Goal: Task Accomplishment & Management: Complete application form

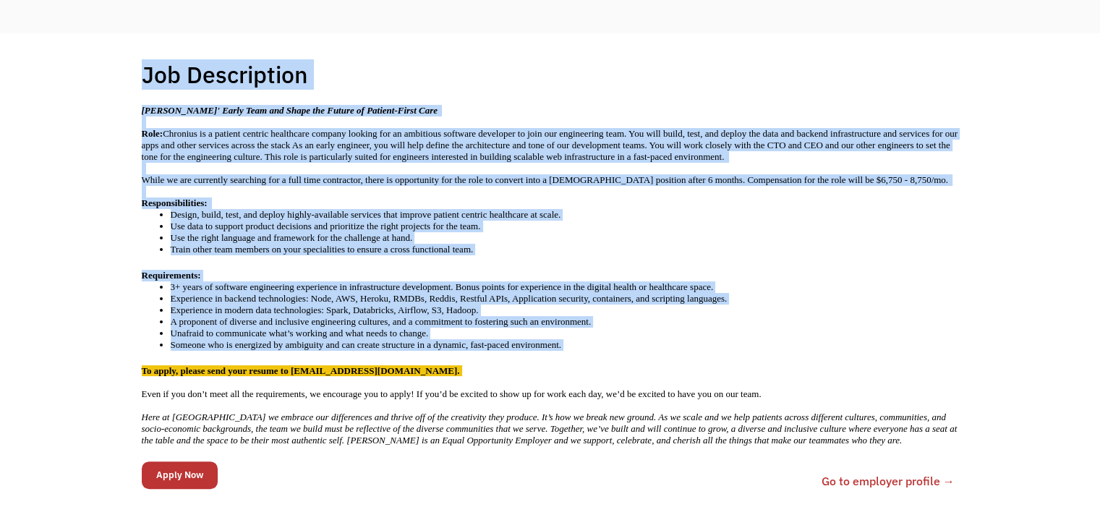
scroll to position [257, 0]
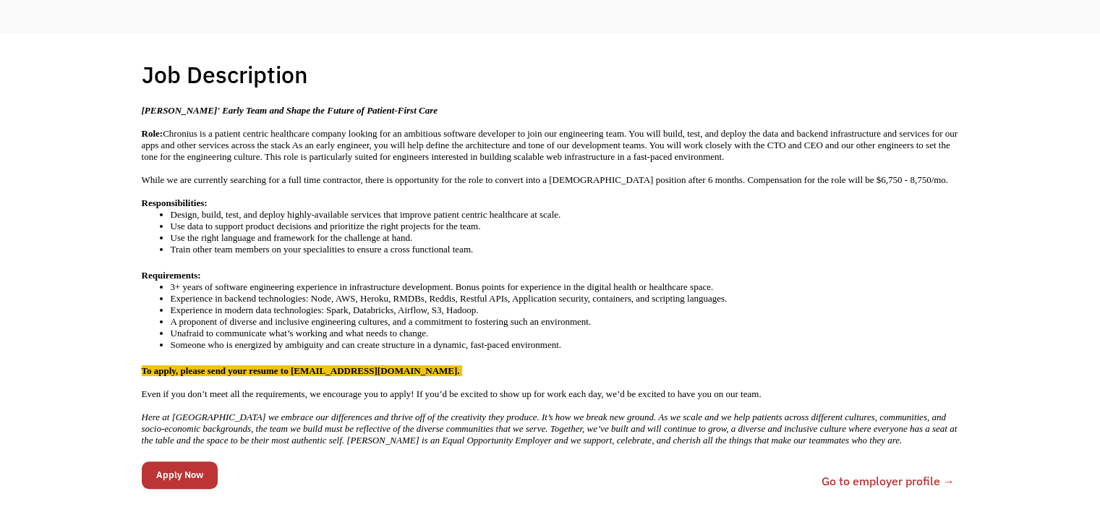
click at [963, 321] on div "Job Description Filter using keywords Search Join Chronius' Early Team and Shap…" at bounding box center [550, 285] width 846 height 450
click at [205, 461] on input "Apply Now" at bounding box center [180, 474] width 76 height 27
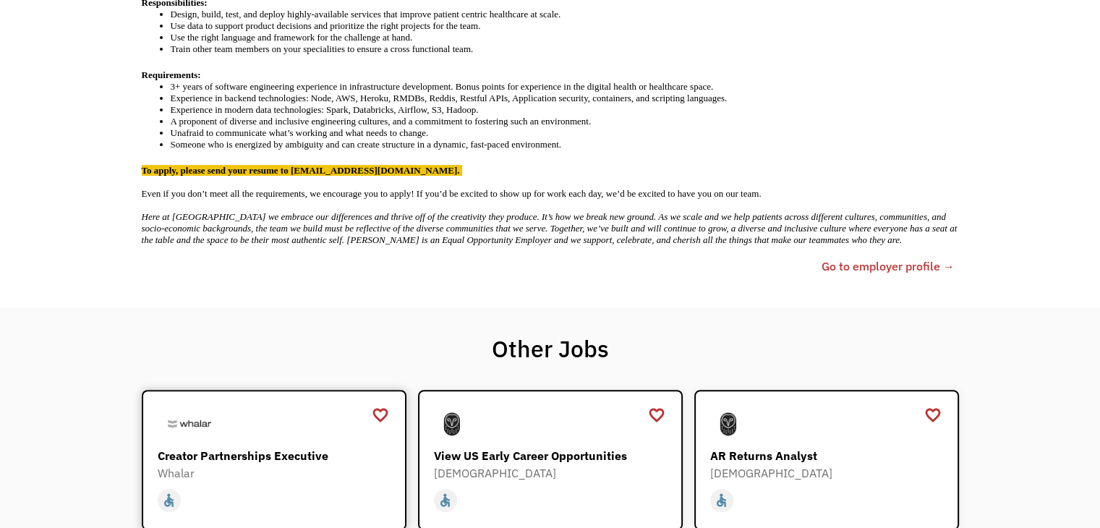
scroll to position [572, 0]
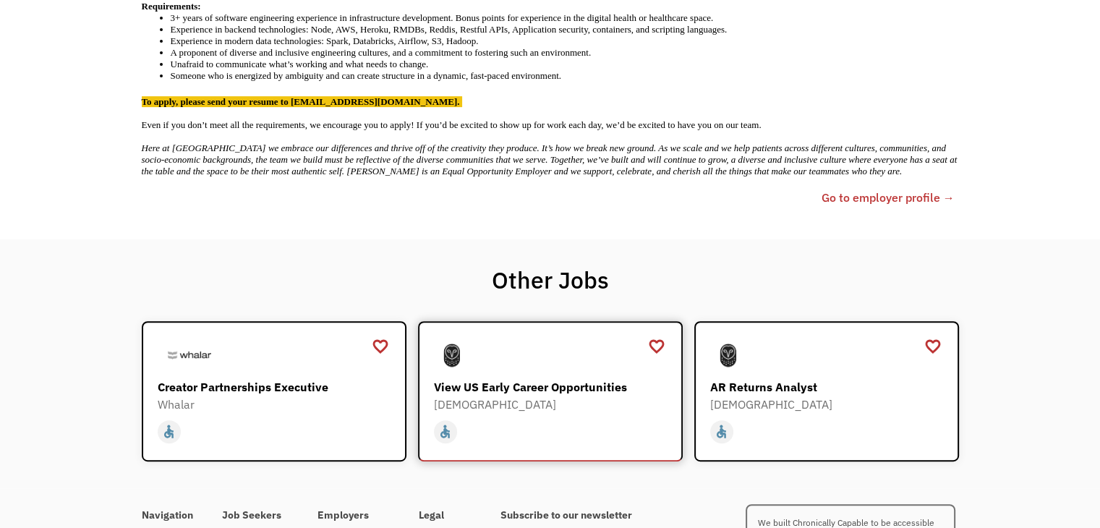
click at [559, 378] on div "View US Early Career Opportunities" at bounding box center [552, 386] width 237 height 17
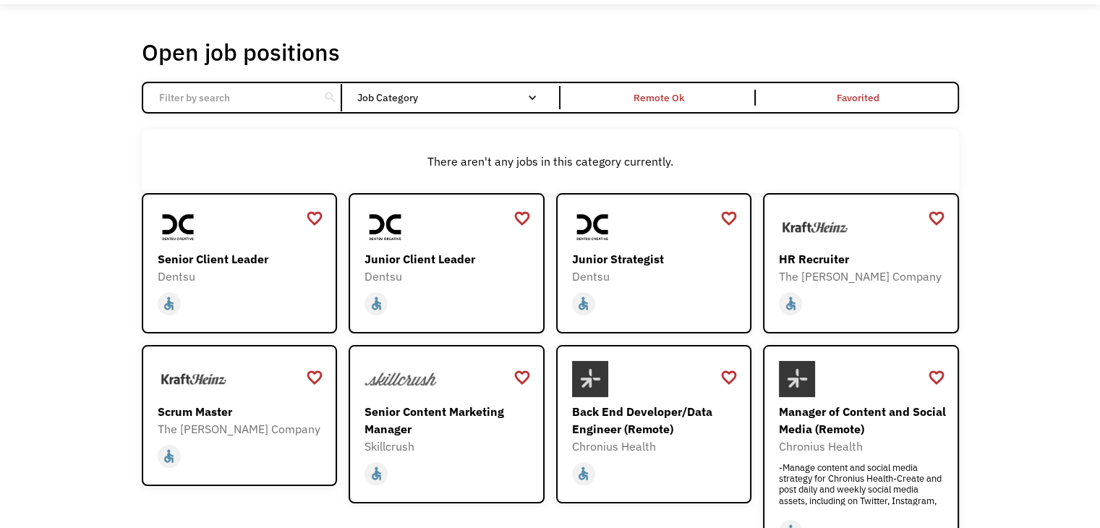
scroll to position [49, 0]
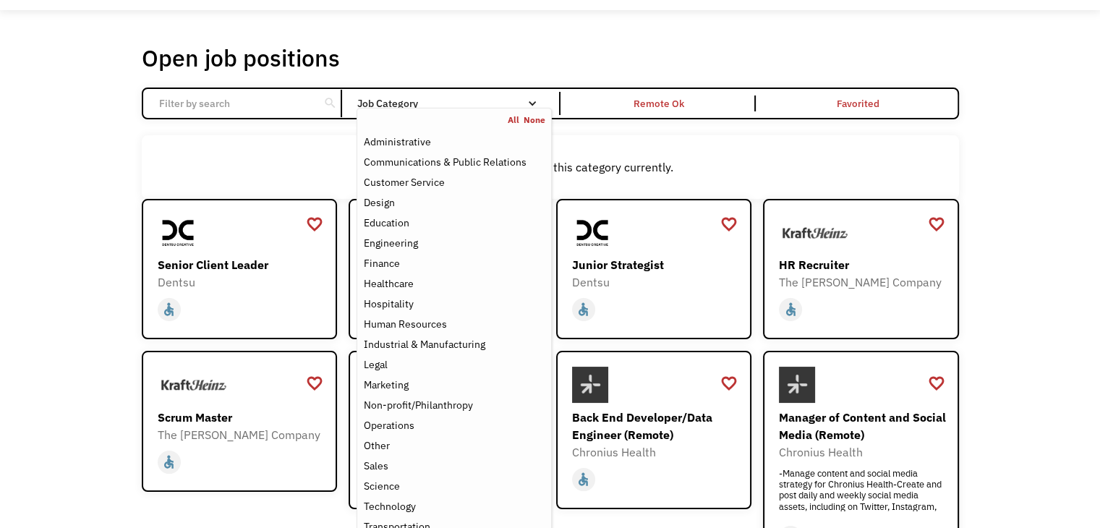
click at [512, 102] on div "Job Category" at bounding box center [454, 103] width 195 height 10
click at [498, 108] on nav "All None Administrative Communications & Public Relations Customer Service Desi…" at bounding box center [454, 325] width 195 height 435
click at [387, 503] on div "Technology" at bounding box center [389, 506] width 52 height 17
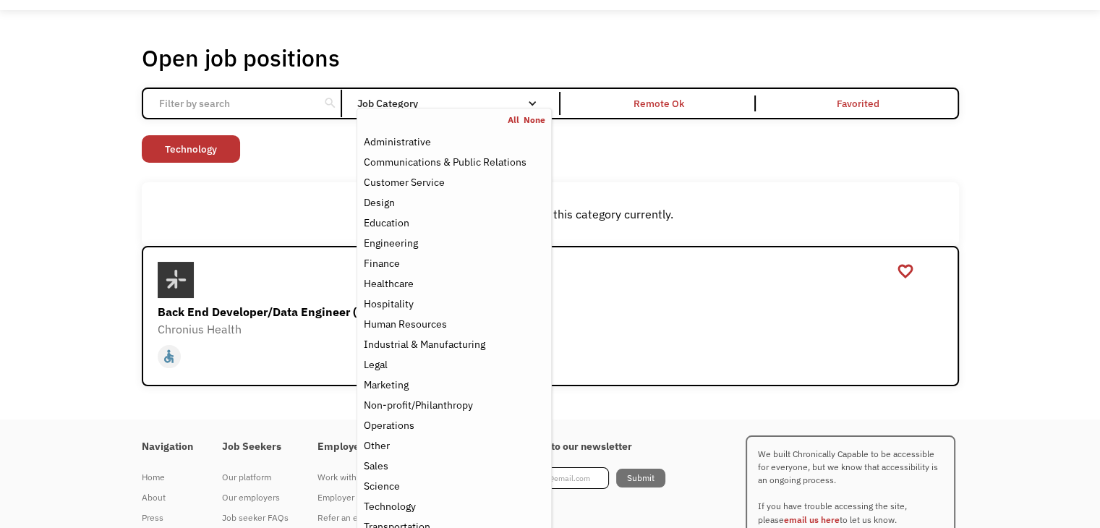
click at [339, 137] on div "Non-profit/Philanthropy Other Transportation Technology Science Sales Operation…" at bounding box center [550, 150] width 817 height 31
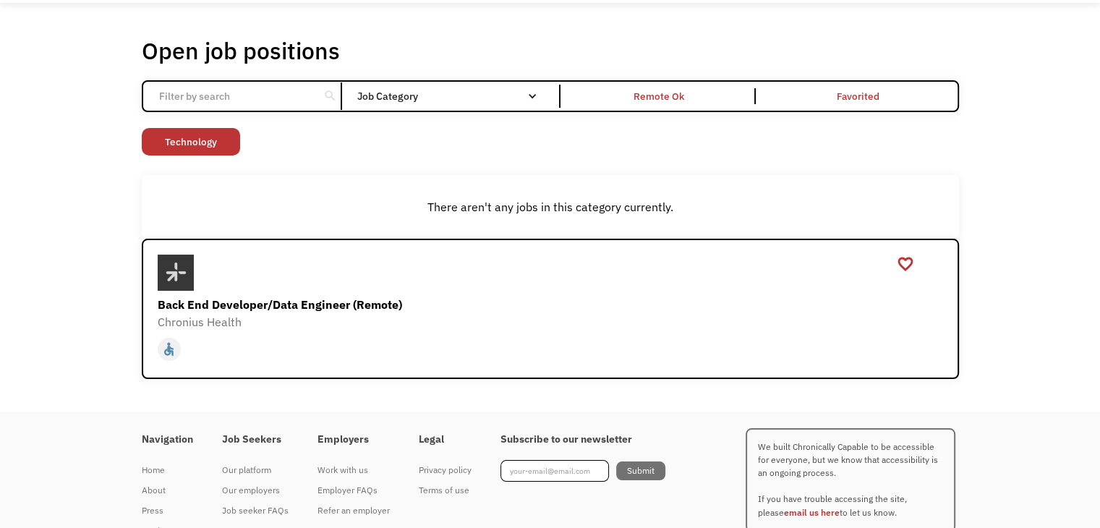
scroll to position [46, 0]
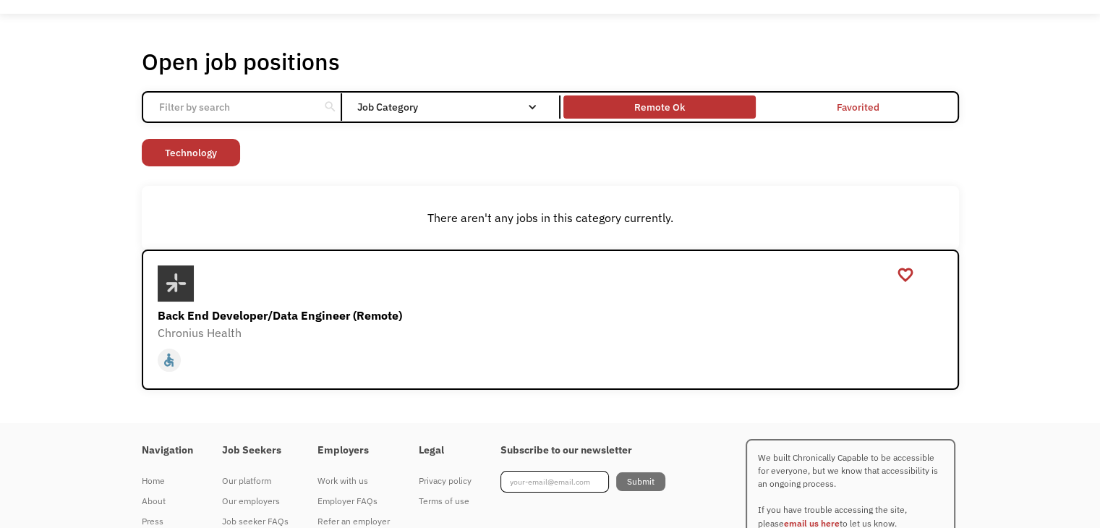
click at [631, 101] on div "Remote Ok" at bounding box center [659, 107] width 192 height 16
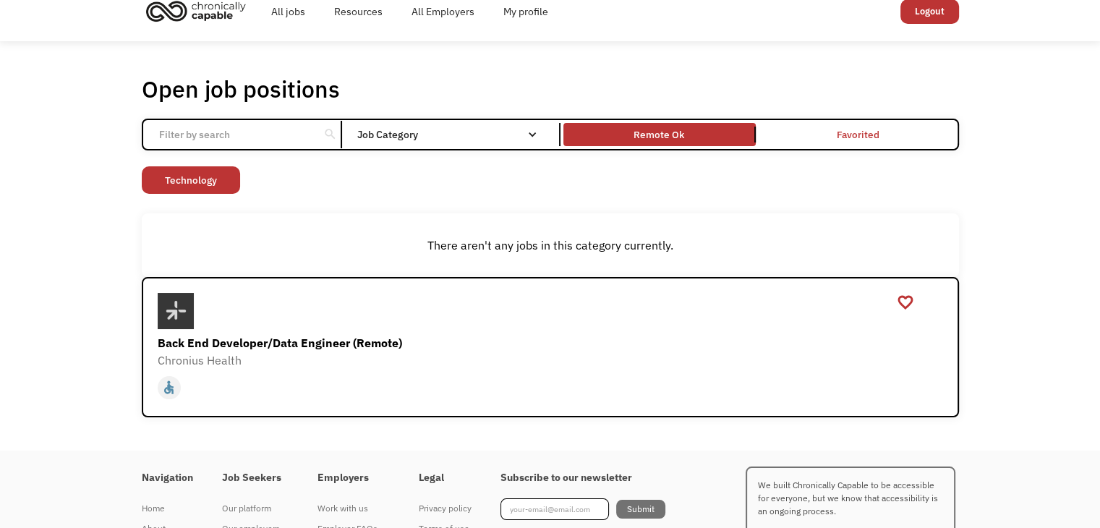
scroll to position [17, 0]
click at [609, 133] on div "Remote Ok" at bounding box center [659, 135] width 192 height 16
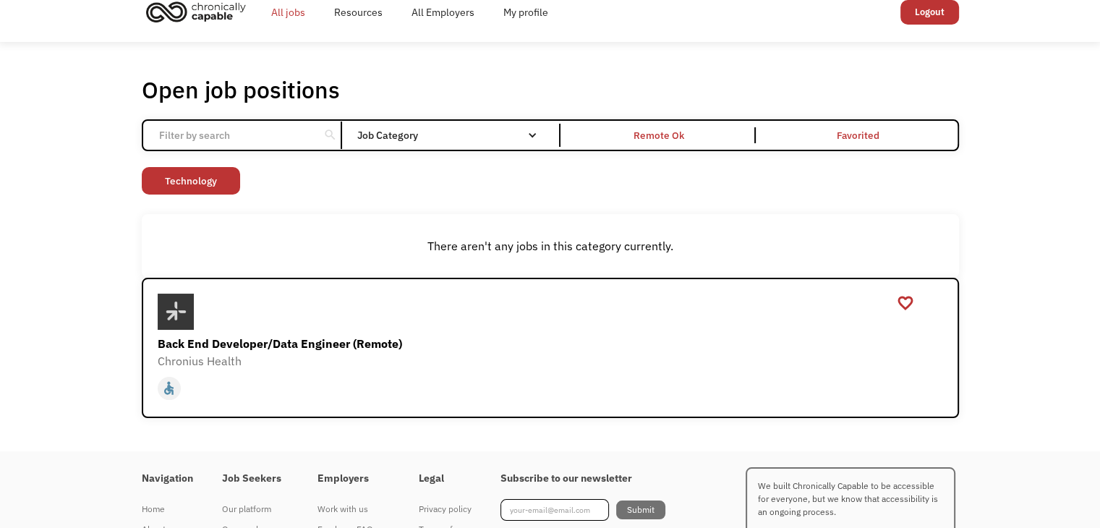
click at [289, 17] on link "All jobs" at bounding box center [288, 12] width 63 height 46
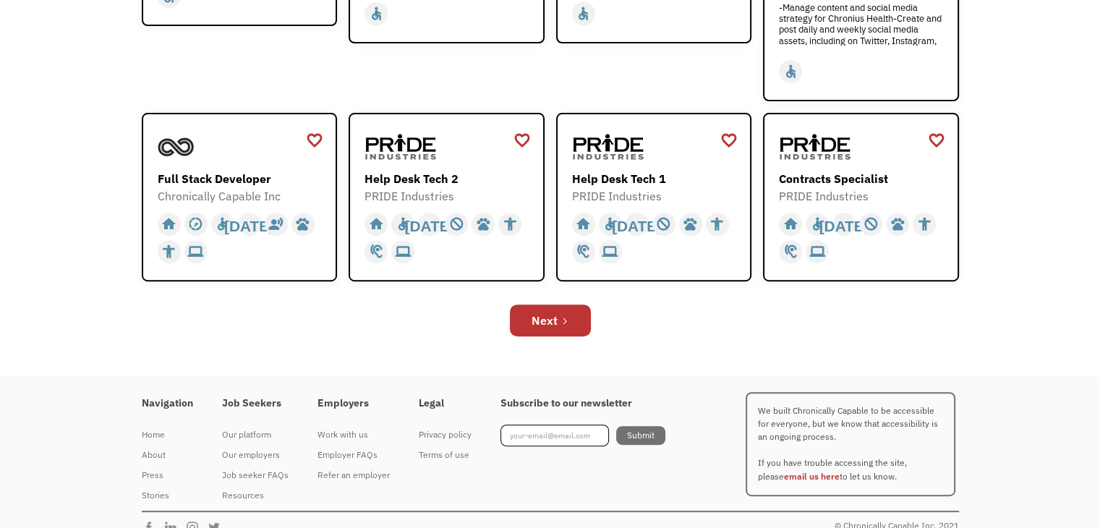
scroll to position [533, 0]
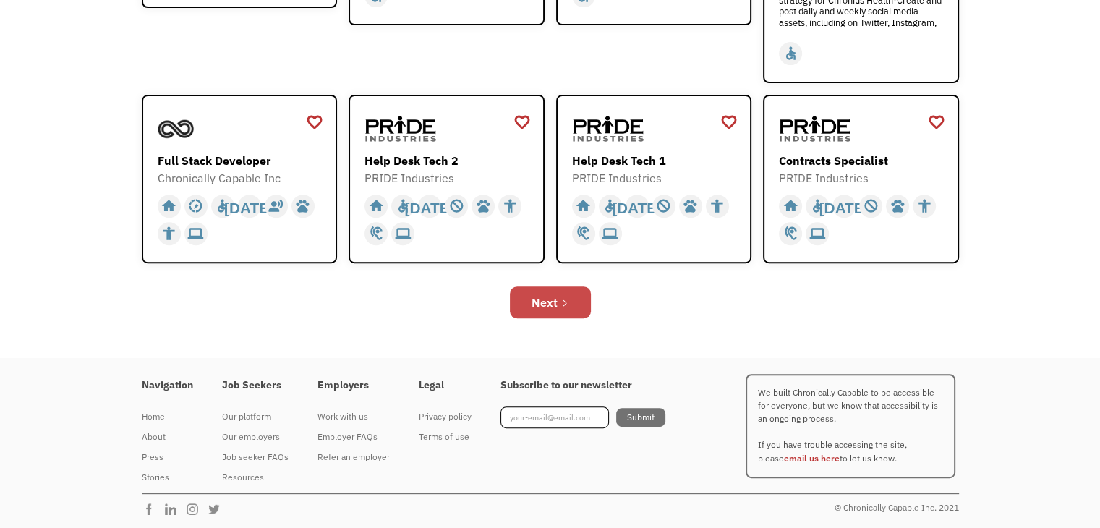
click at [553, 311] on link "Next" at bounding box center [550, 302] width 81 height 32
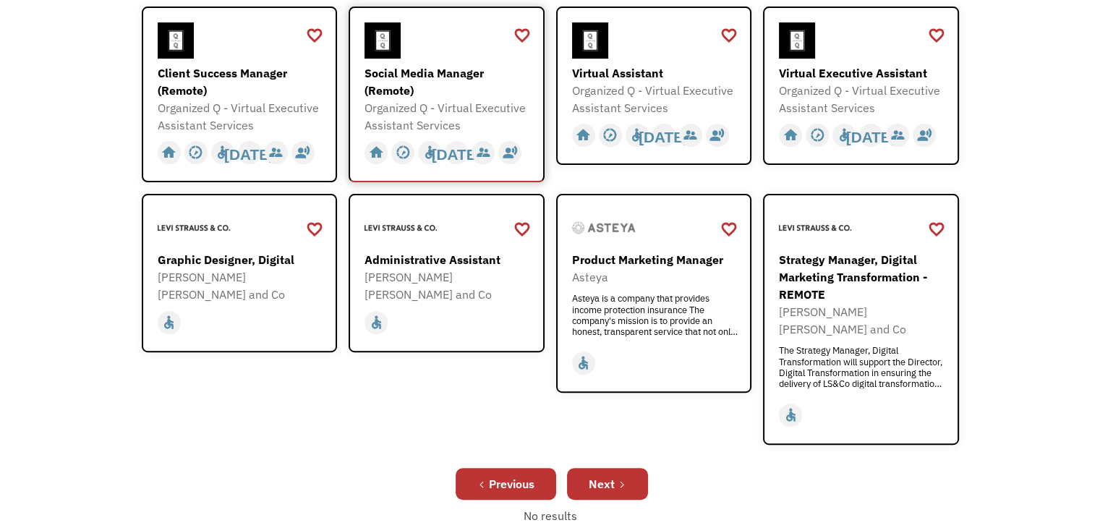
scroll to position [429, 0]
click at [579, 467] on link "Next" at bounding box center [607, 483] width 81 height 32
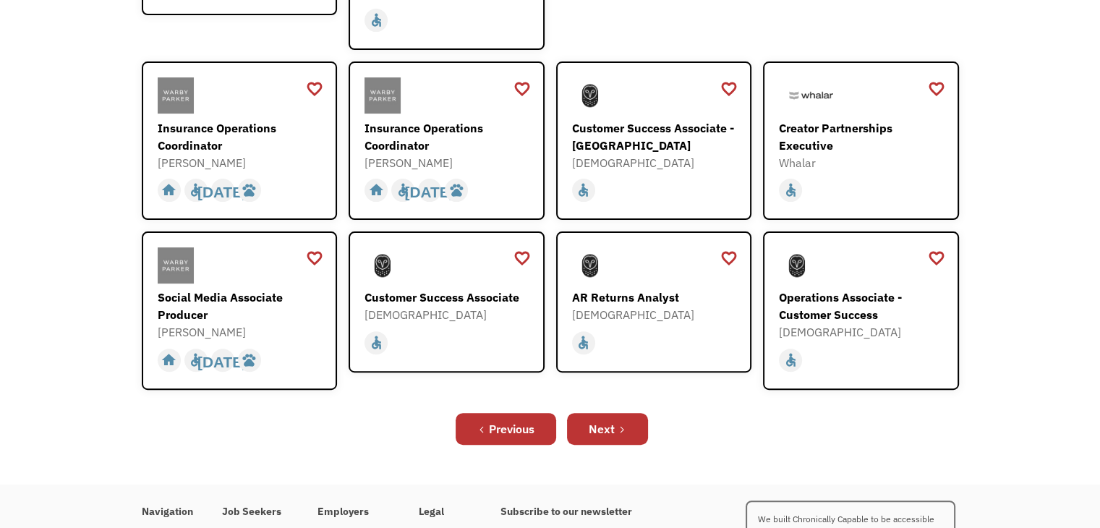
scroll to position [454, 0]
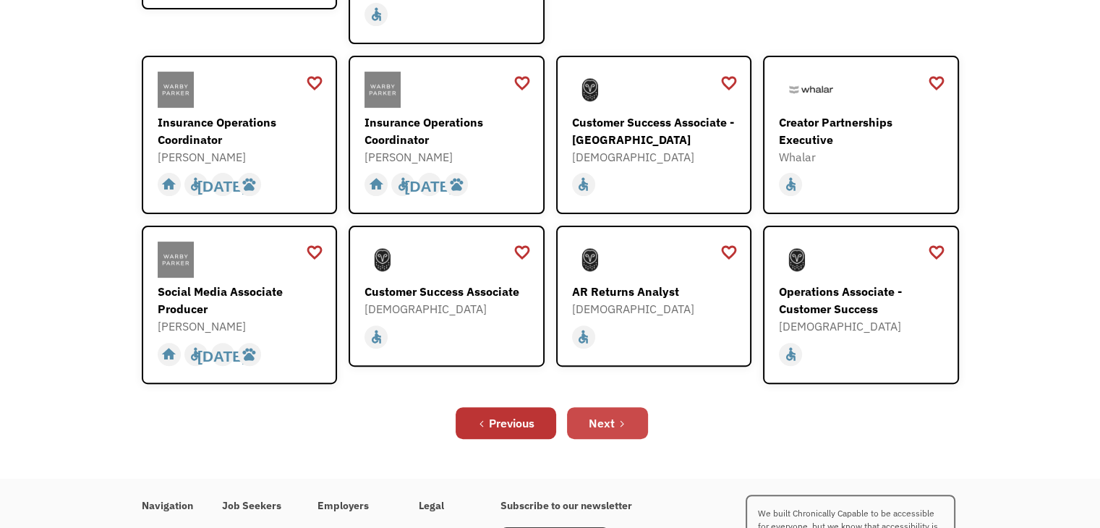
click at [597, 414] on div "Next" at bounding box center [602, 422] width 26 height 17
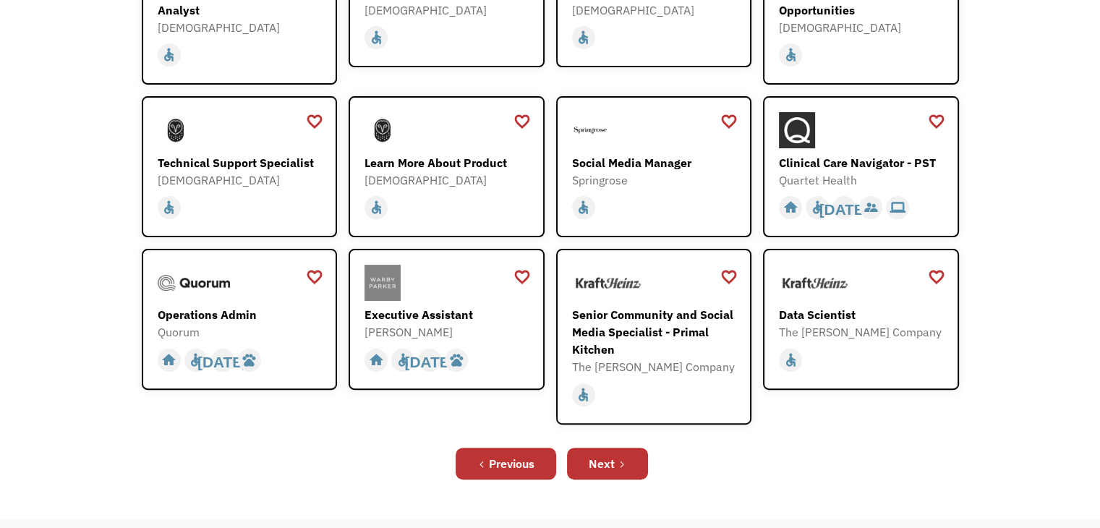
scroll to position [482, 0]
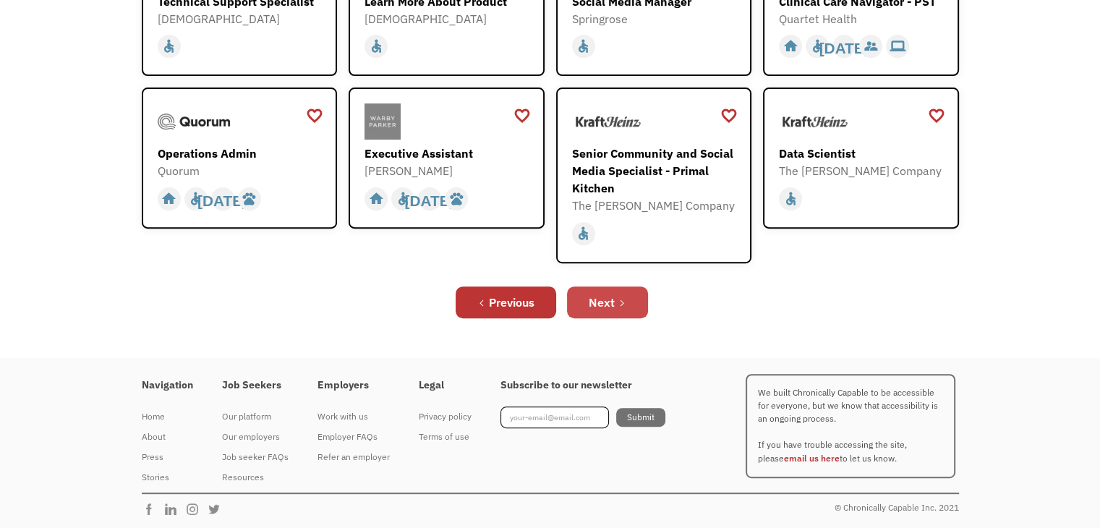
click at [600, 287] on link "Next" at bounding box center [607, 302] width 81 height 32
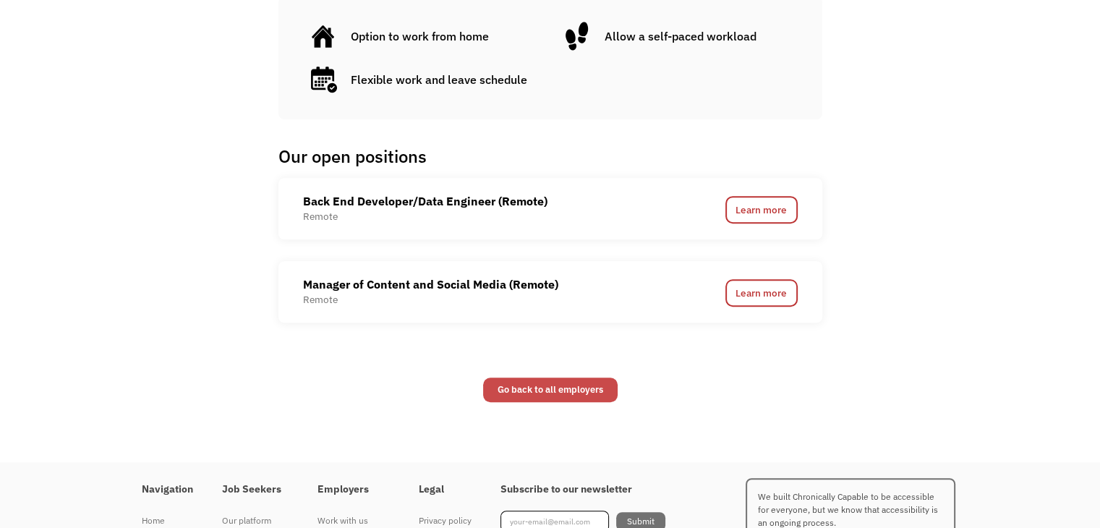
scroll to position [960, 0]
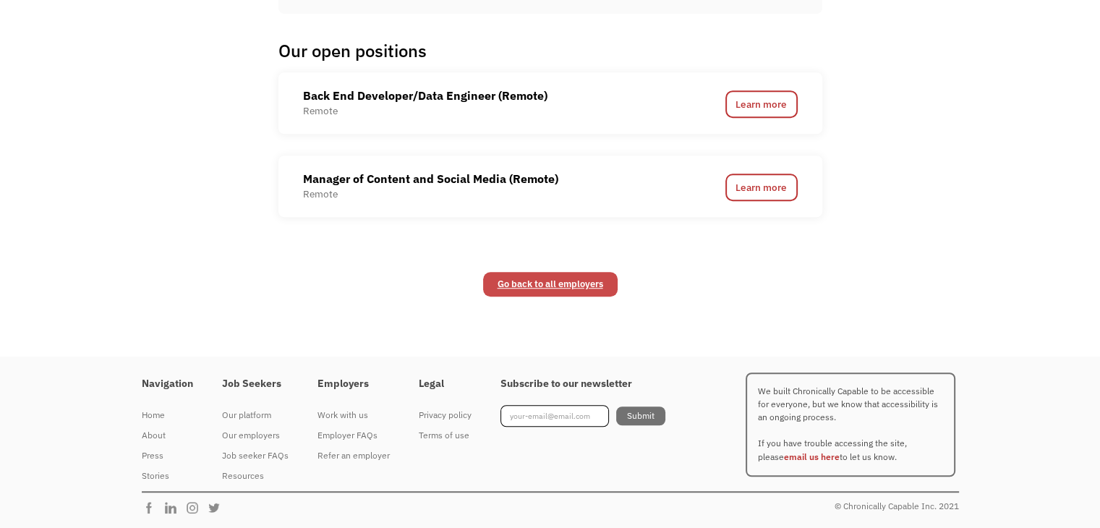
click at [532, 284] on link "Go back to all employers" at bounding box center [550, 284] width 135 height 25
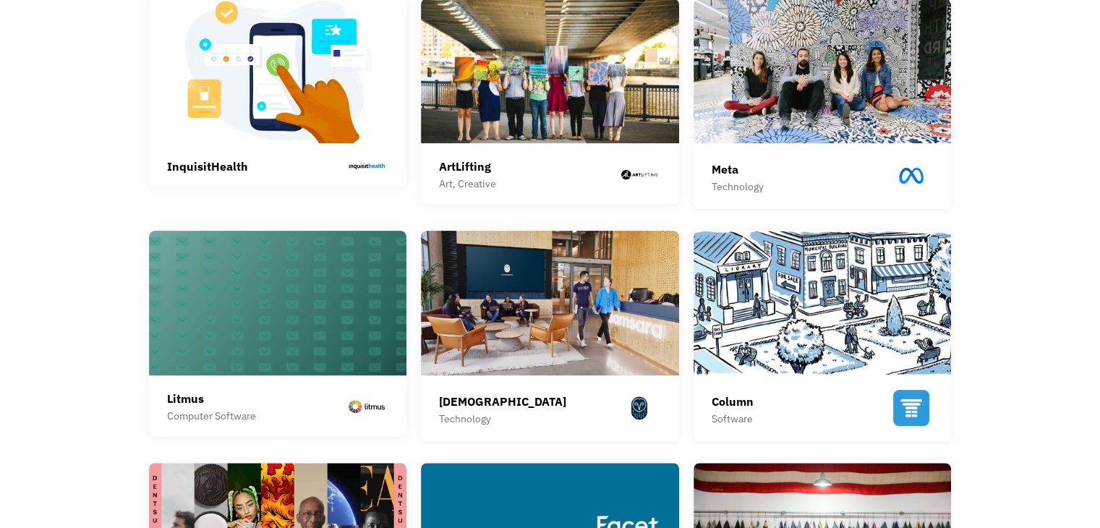
scroll to position [407, 0]
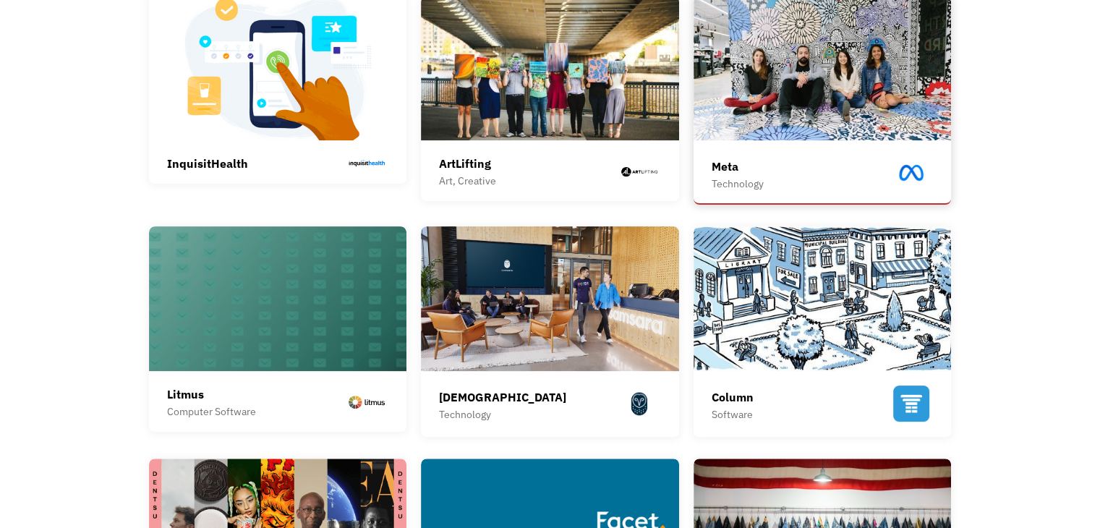
click at [780, 99] on img at bounding box center [823, 68] width 258 height 145
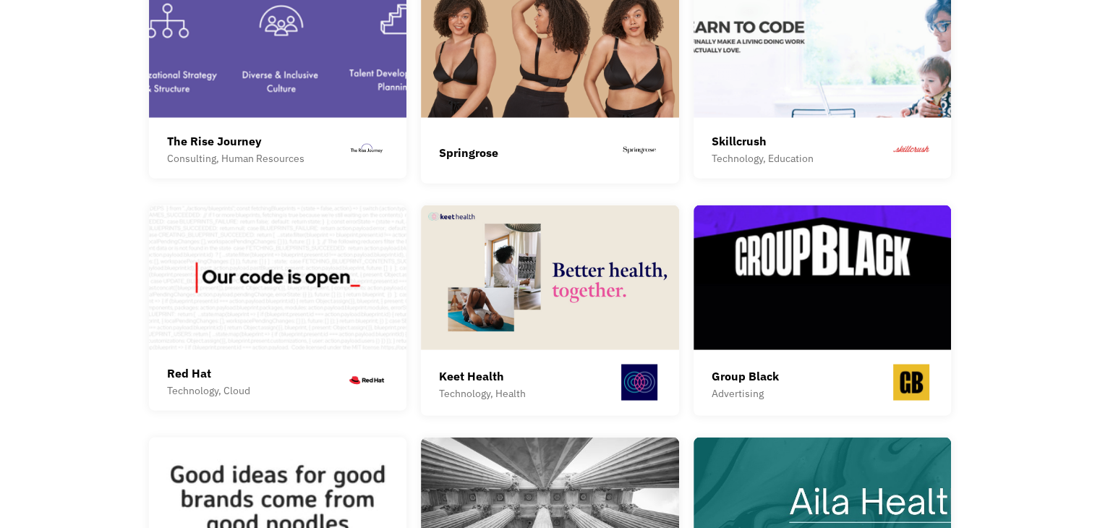
scroll to position [2788, 0]
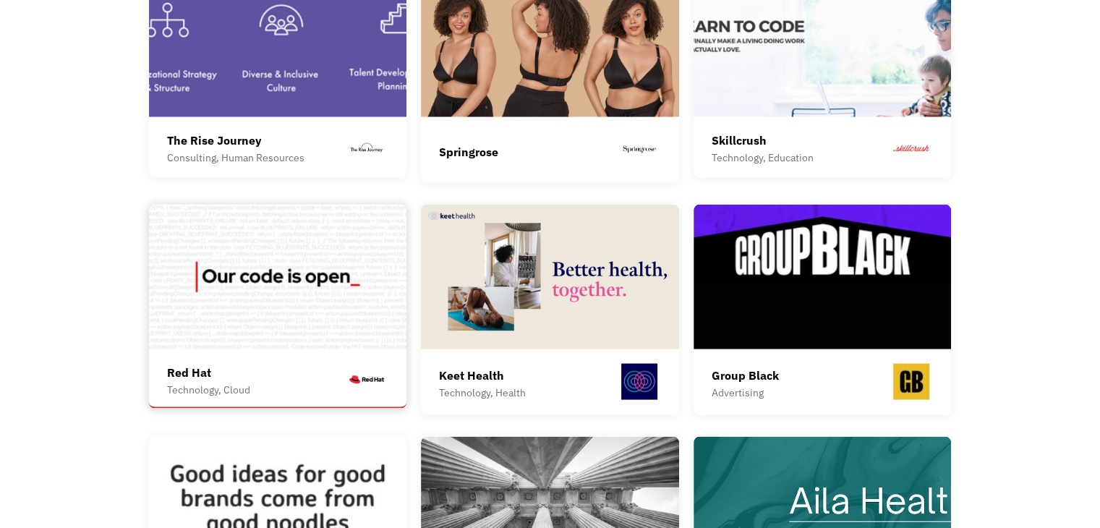
click at [323, 289] on img at bounding box center [278, 277] width 258 height 145
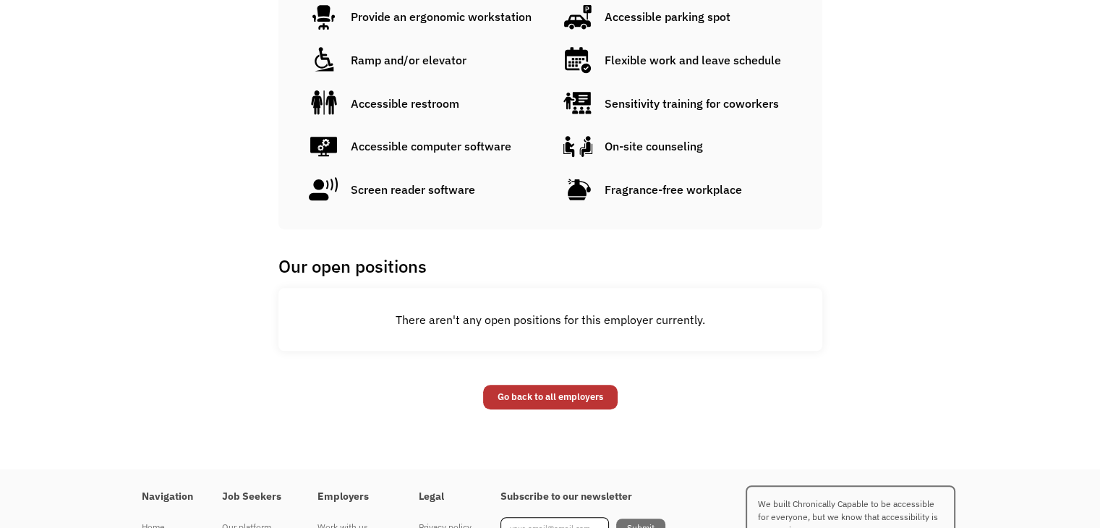
scroll to position [966, 0]
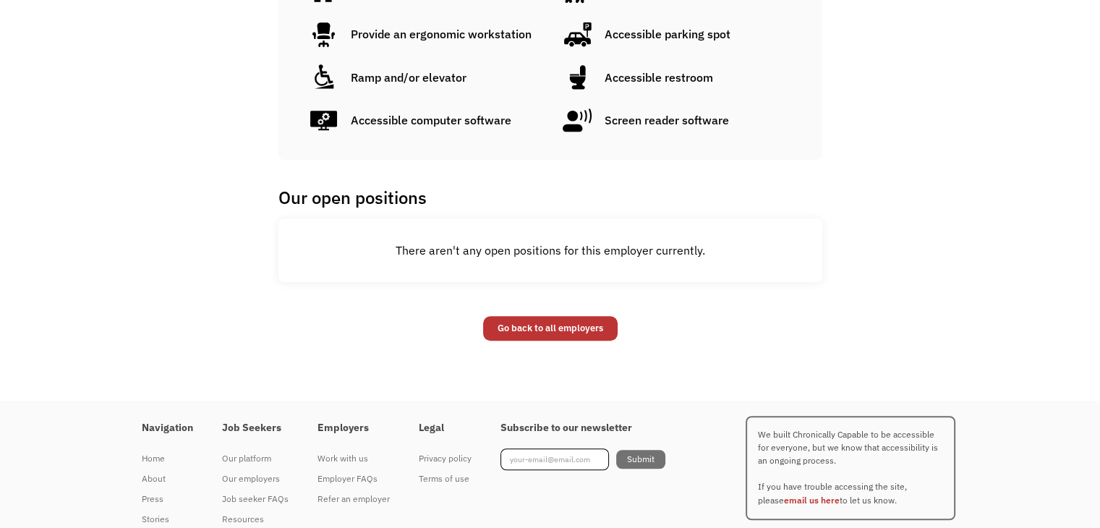
scroll to position [971, 0]
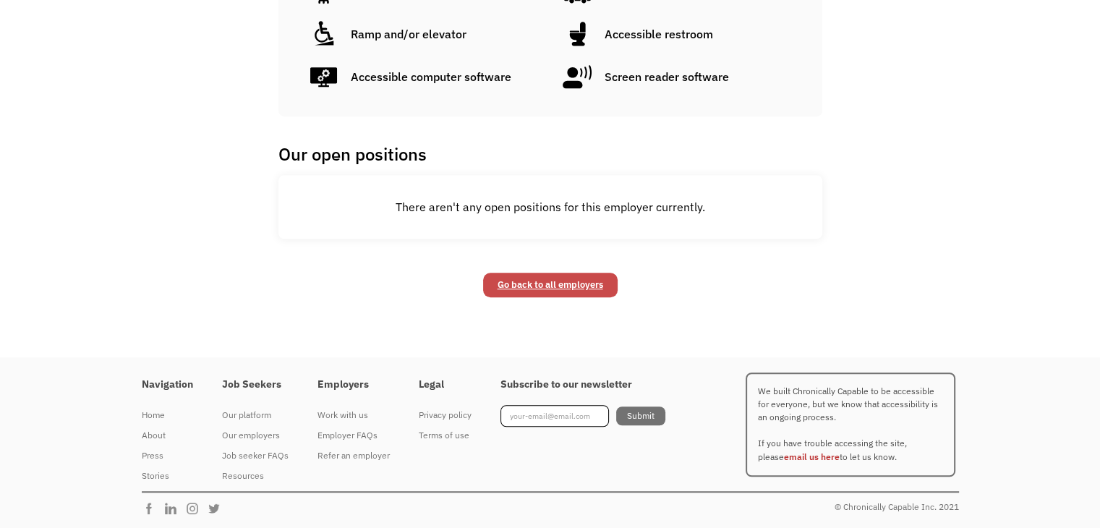
click at [496, 273] on link "Go back to all employers" at bounding box center [550, 285] width 135 height 25
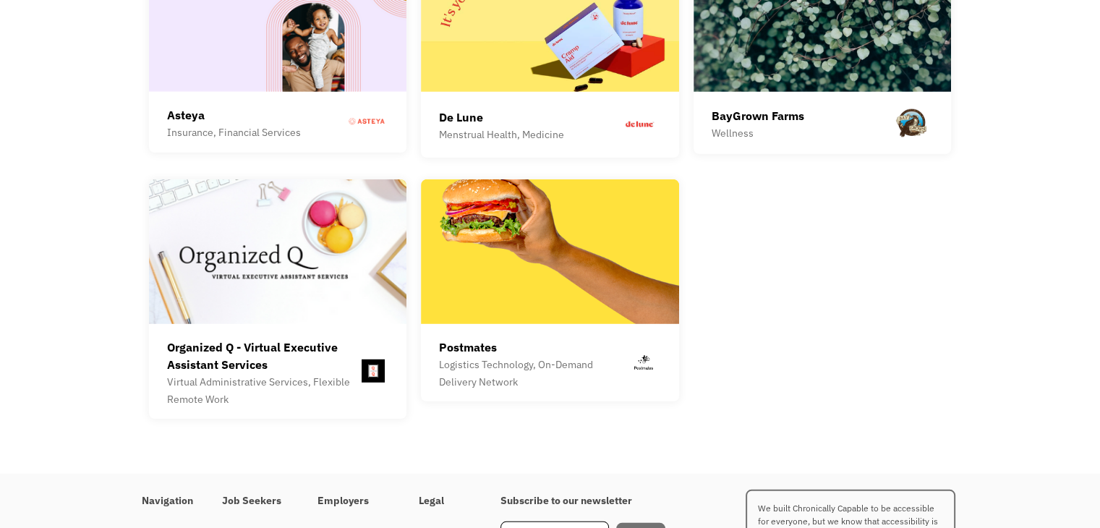
scroll to position [3998, 0]
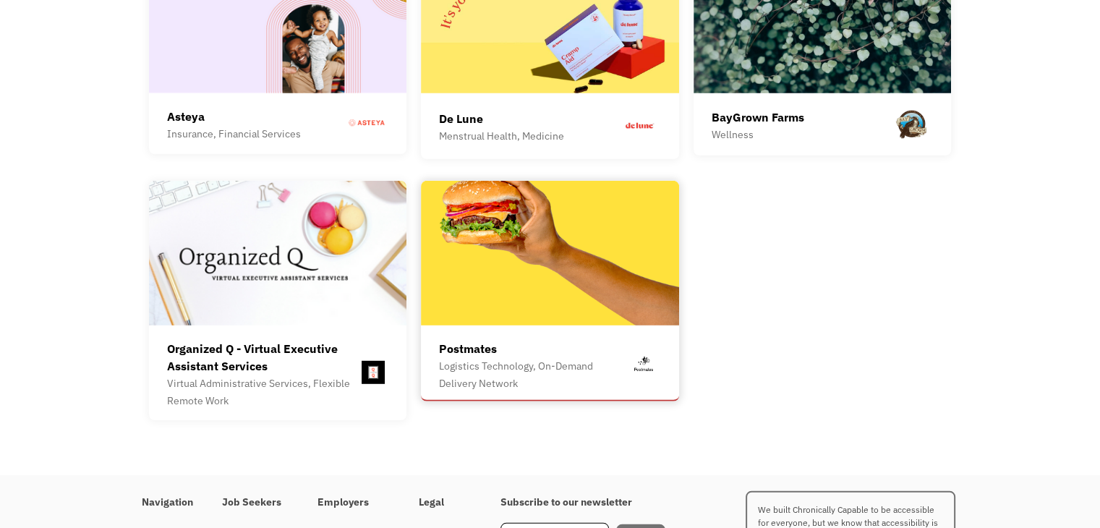
drag, startPoint x: 0, startPoint y: 0, endPoint x: 496, endPoint y: 273, distance: 566.6
click at [496, 273] on img at bounding box center [550, 253] width 258 height 145
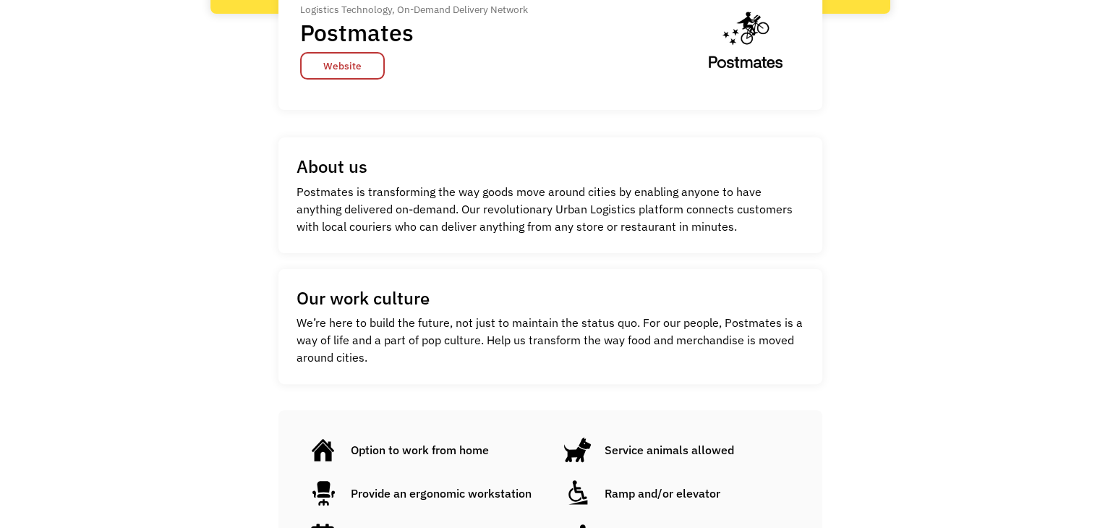
scroll to position [695, 0]
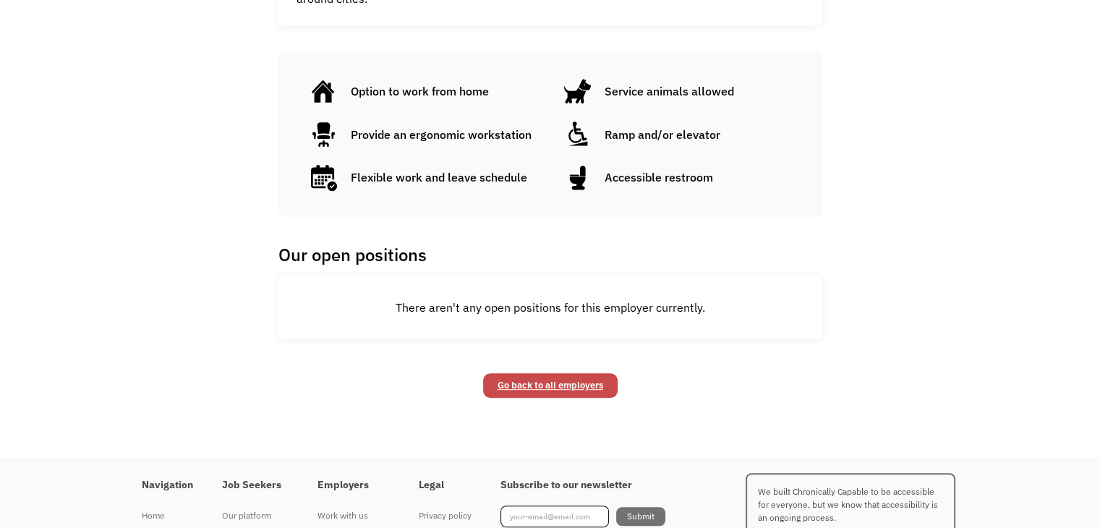
click at [512, 382] on link "Go back to all employers" at bounding box center [550, 385] width 135 height 25
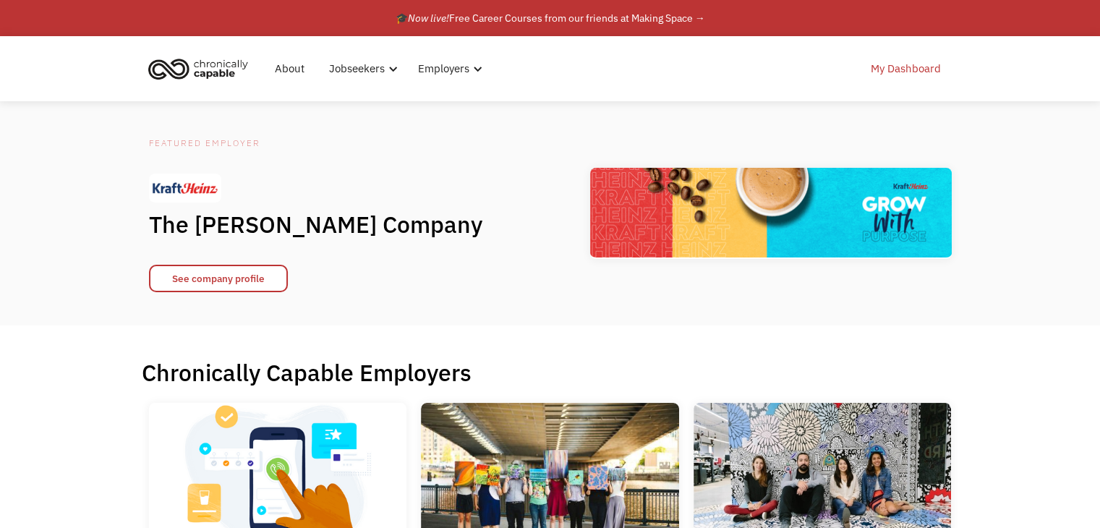
click at [870, 68] on link "My Dashboard" at bounding box center [906, 69] width 88 height 46
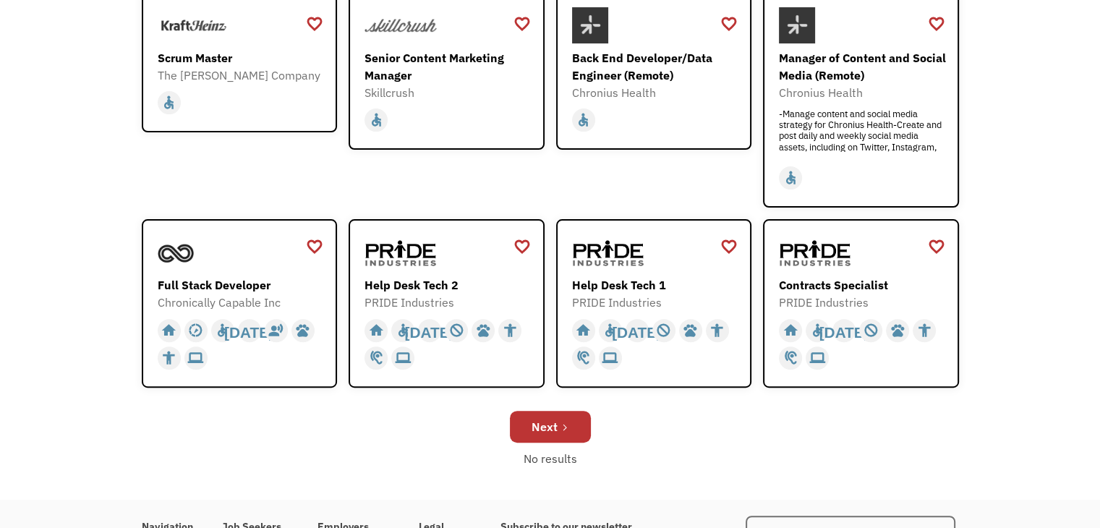
scroll to position [399, 0]
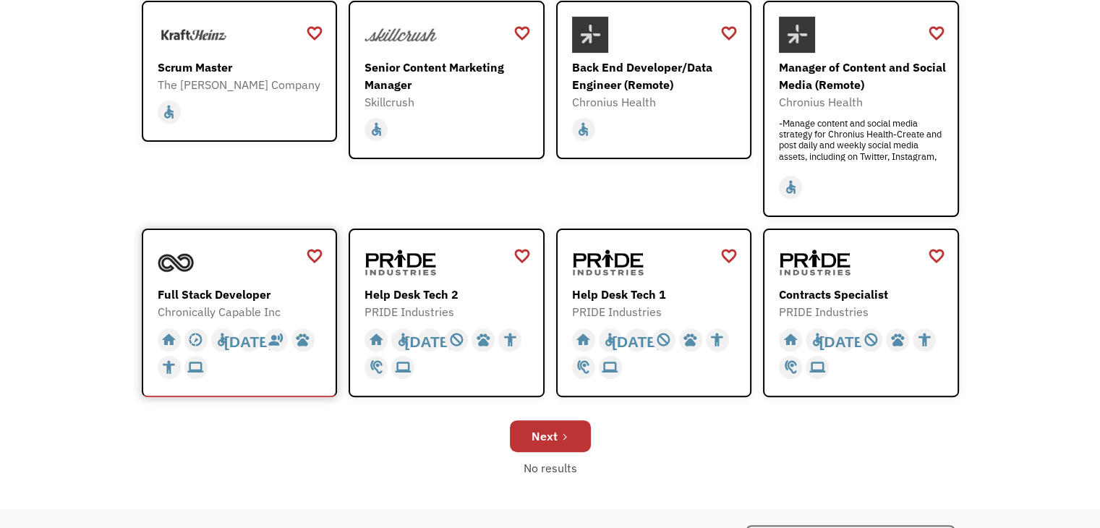
click at [281, 258] on div at bounding box center [242, 262] width 168 height 36
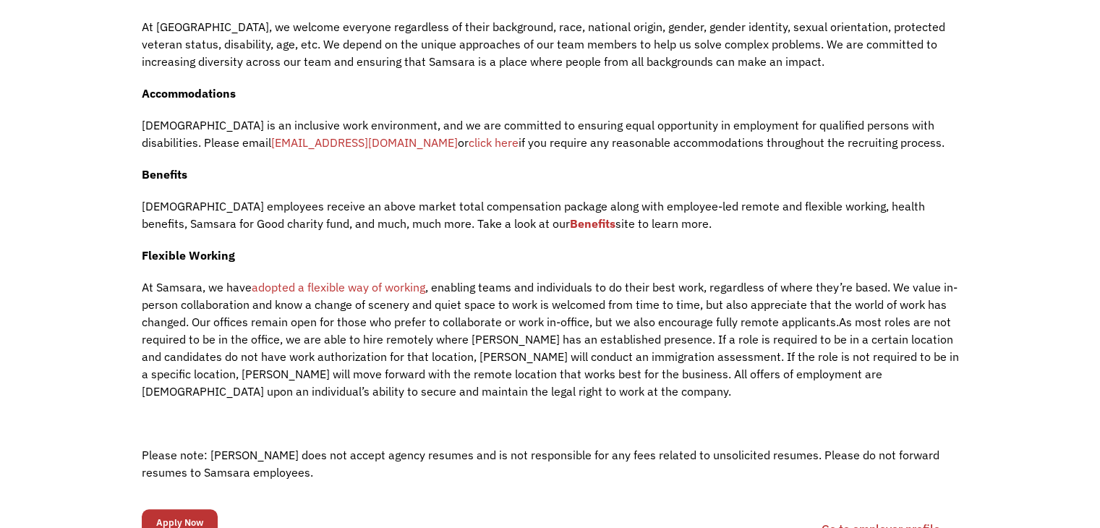
scroll to position [900, 0]
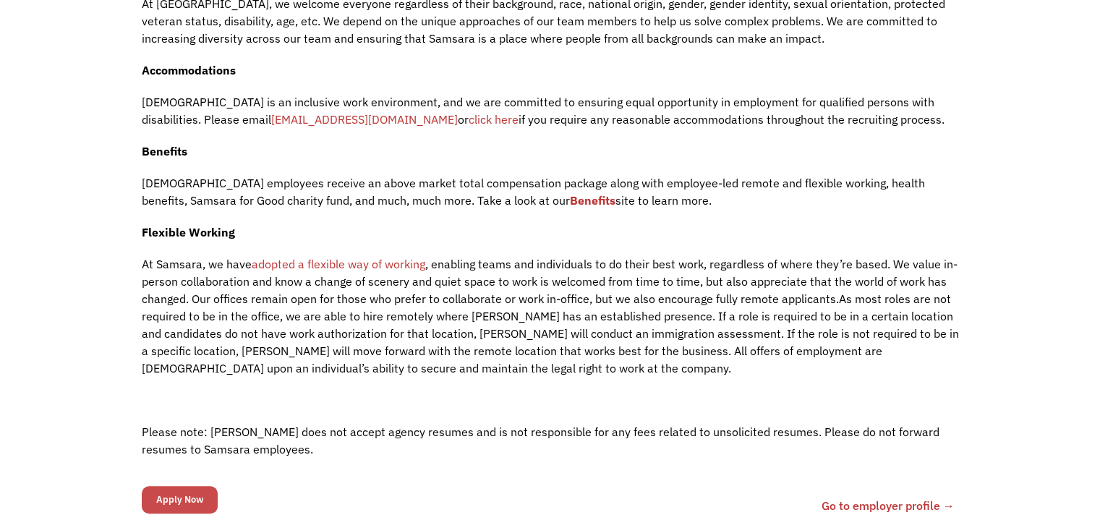
click at [183, 486] on input "Apply Now" at bounding box center [180, 499] width 76 height 27
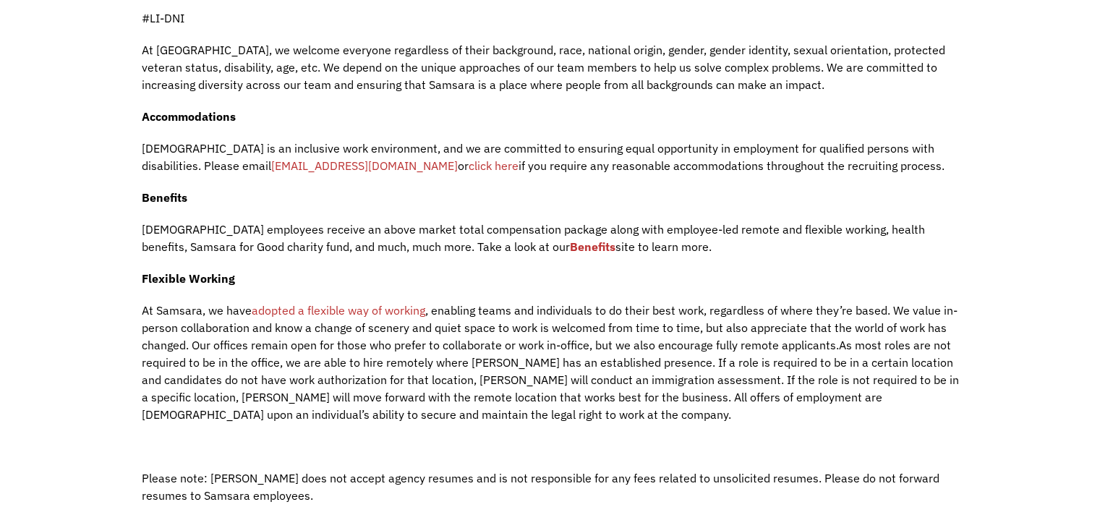
scroll to position [946, 0]
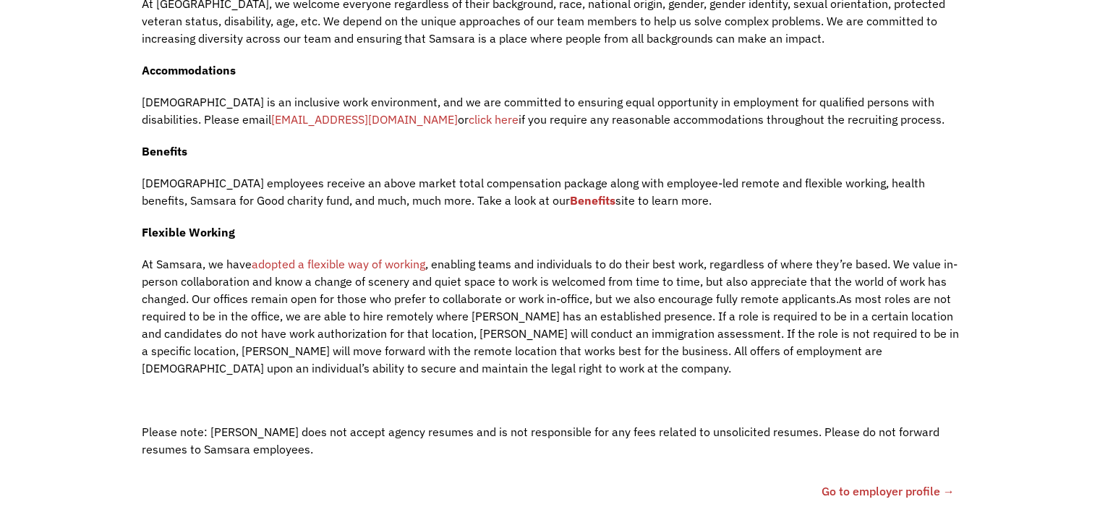
click at [864, 482] on link "Go to employer profile →" at bounding box center [888, 490] width 133 height 17
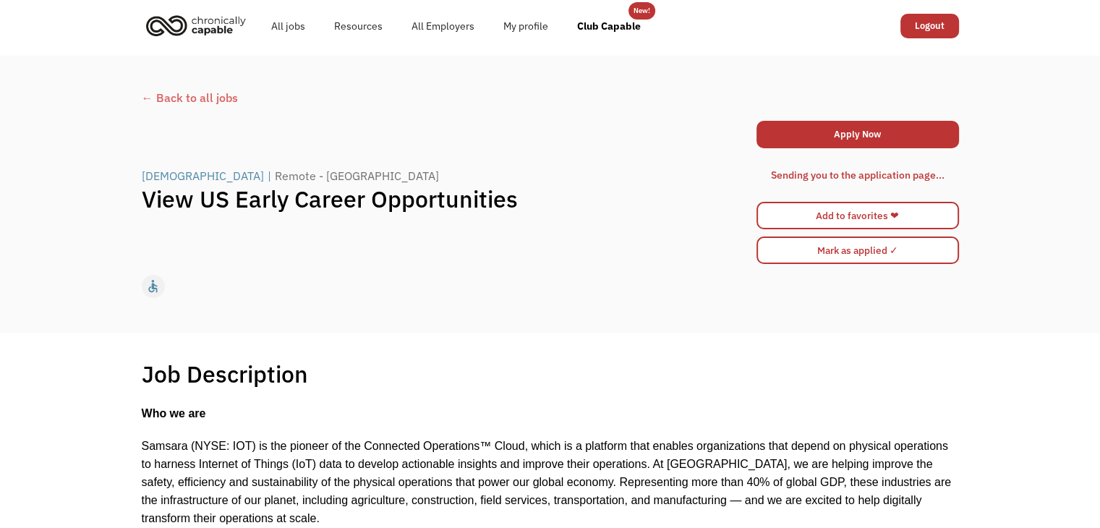
scroll to position [0, 0]
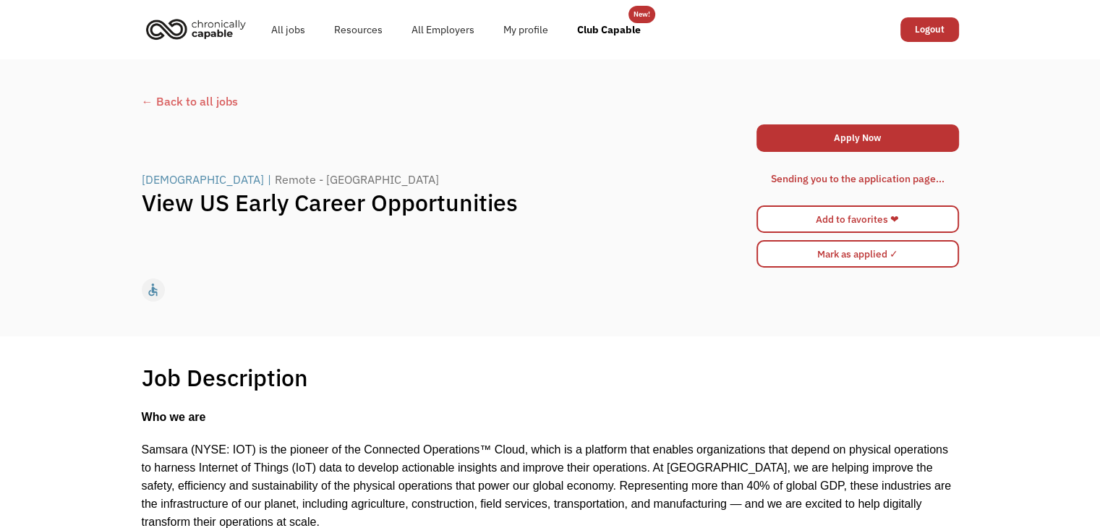
click at [216, 32] on img "home" at bounding box center [196, 29] width 109 height 32
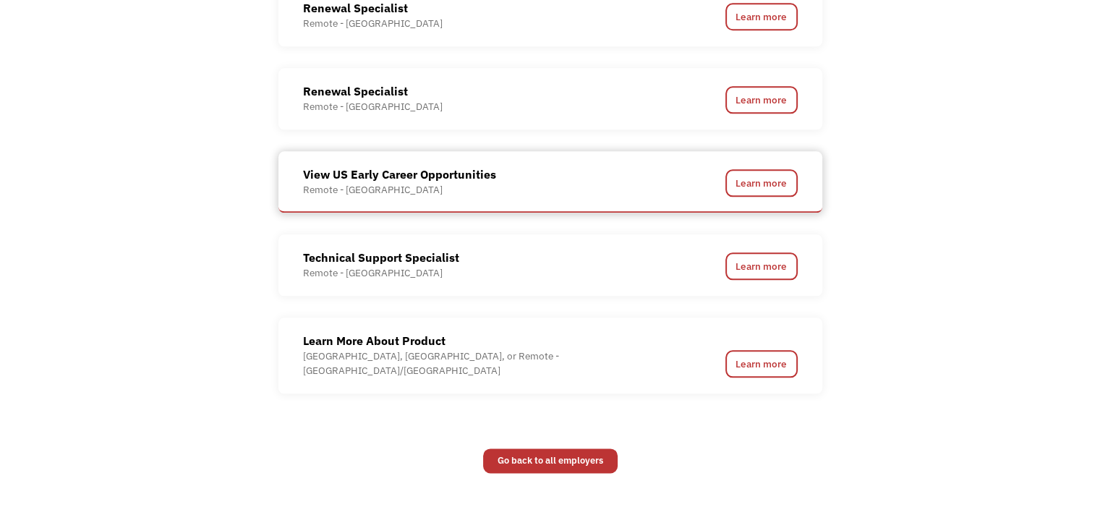
scroll to position [1704, 0]
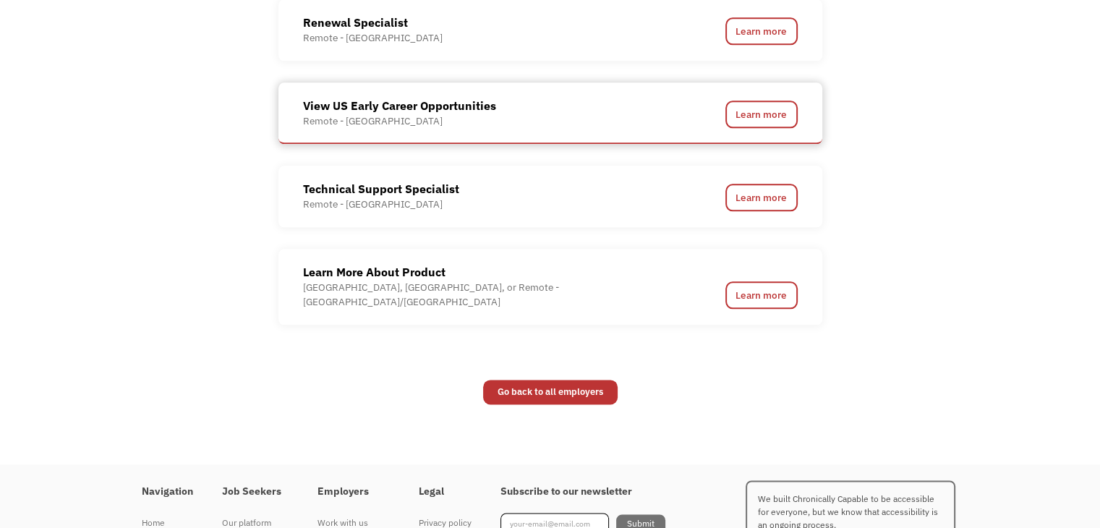
click at [396, 105] on div "View US Early Career Opportunities" at bounding box center [399, 105] width 193 height 17
click at [726, 120] on link "Learn more" at bounding box center [762, 114] width 72 height 27
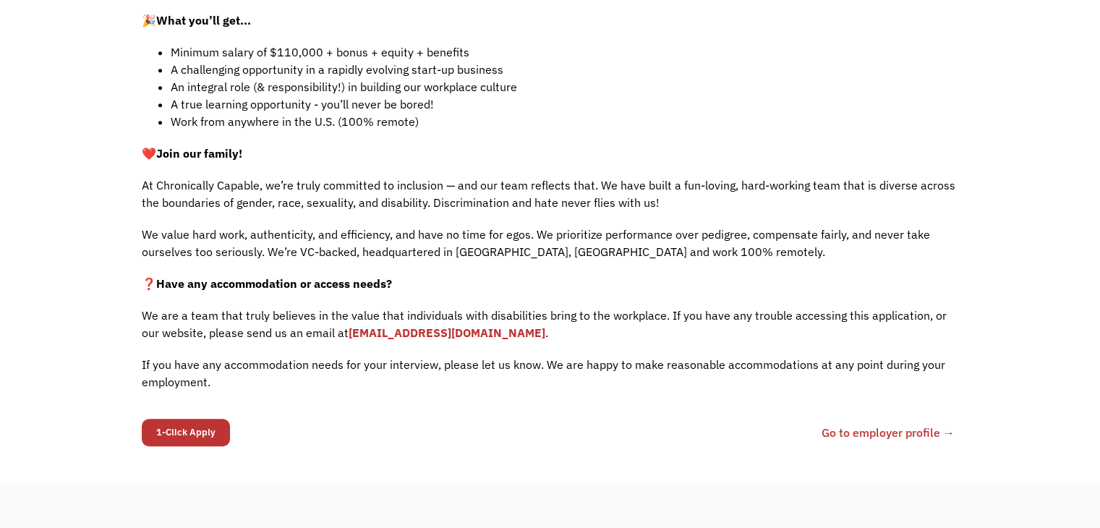
scroll to position [1017, 0]
click at [208, 417] on input "1-Click Apply" at bounding box center [186, 430] width 88 height 27
type input "Please wait..."
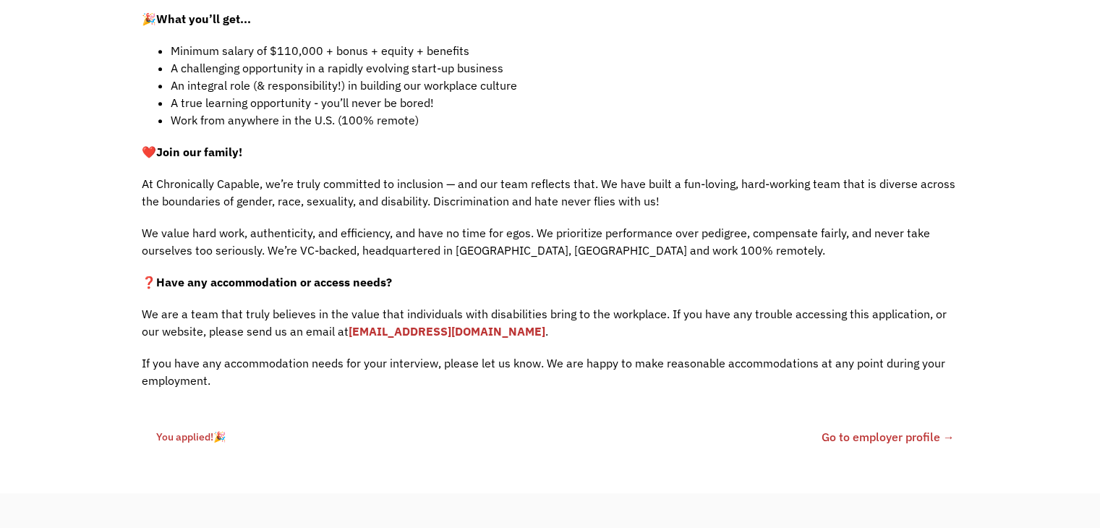
click at [221, 430] on link "🎉" at bounding box center [219, 436] width 12 height 13
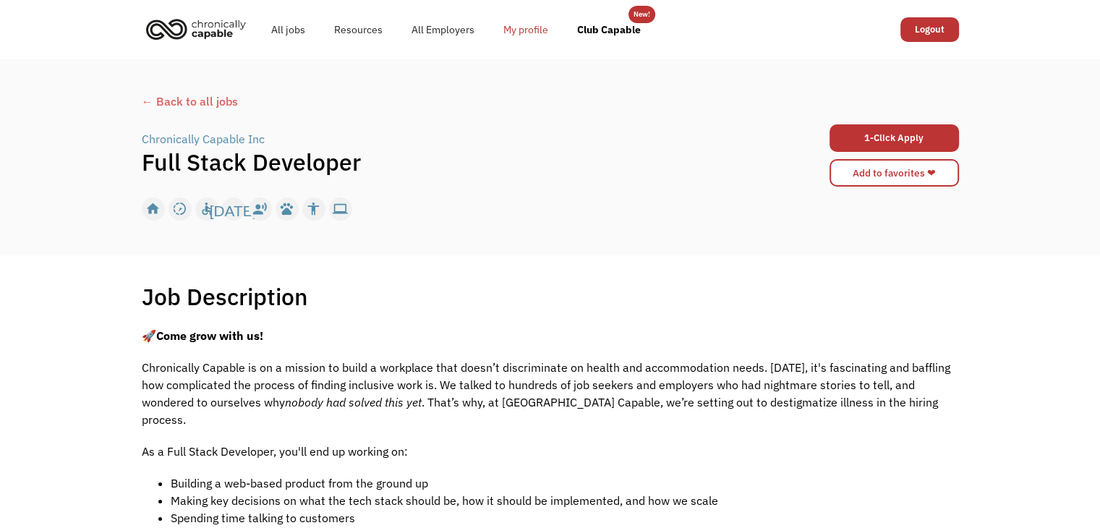
click at [520, 29] on link "My profile" at bounding box center [526, 30] width 74 height 46
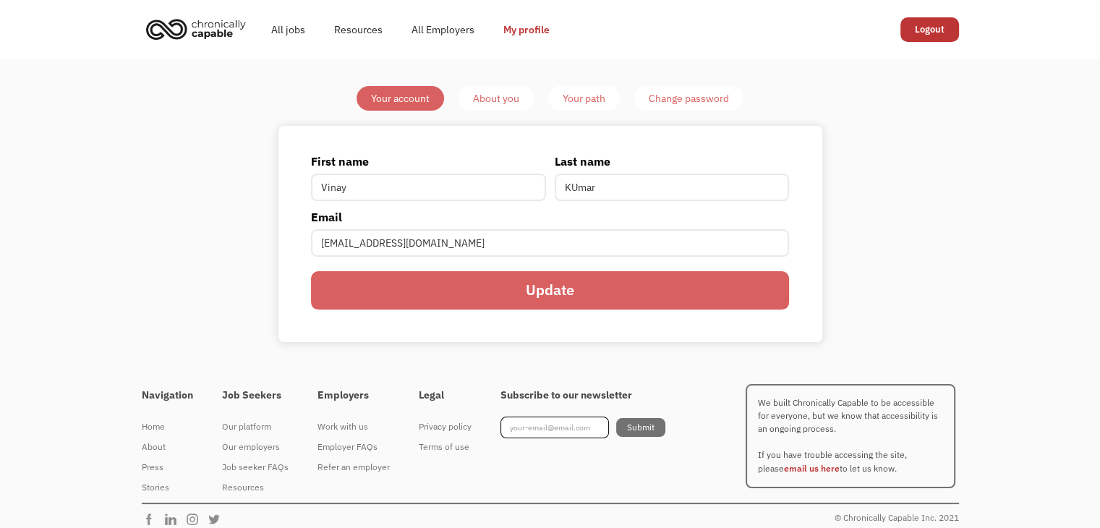
click at [495, 102] on div "About you" at bounding box center [496, 98] width 46 height 17
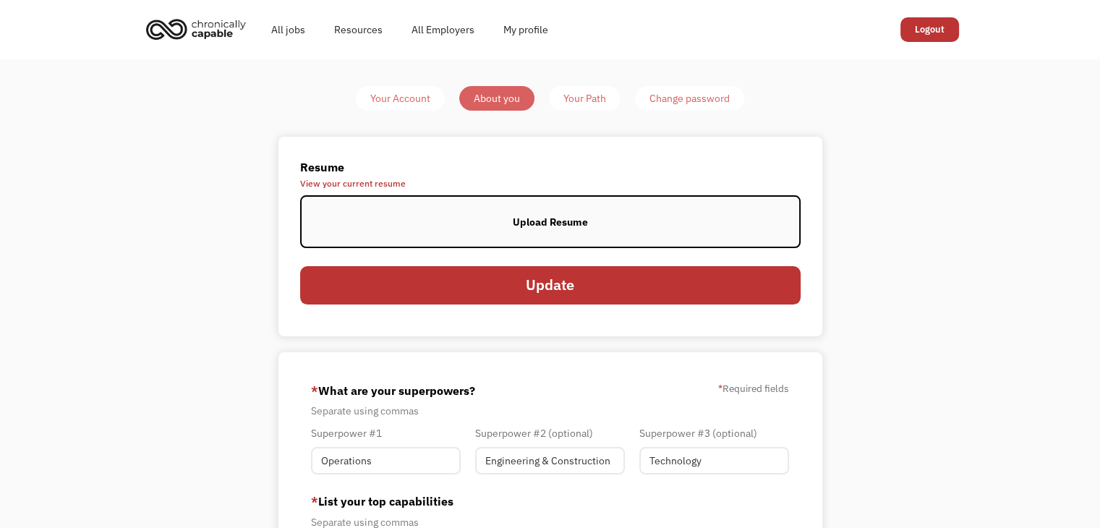
click at [551, 211] on label "Upload Resume" at bounding box center [550, 221] width 501 height 53
click at [598, 90] on div "Your Path" at bounding box center [584, 98] width 43 height 17
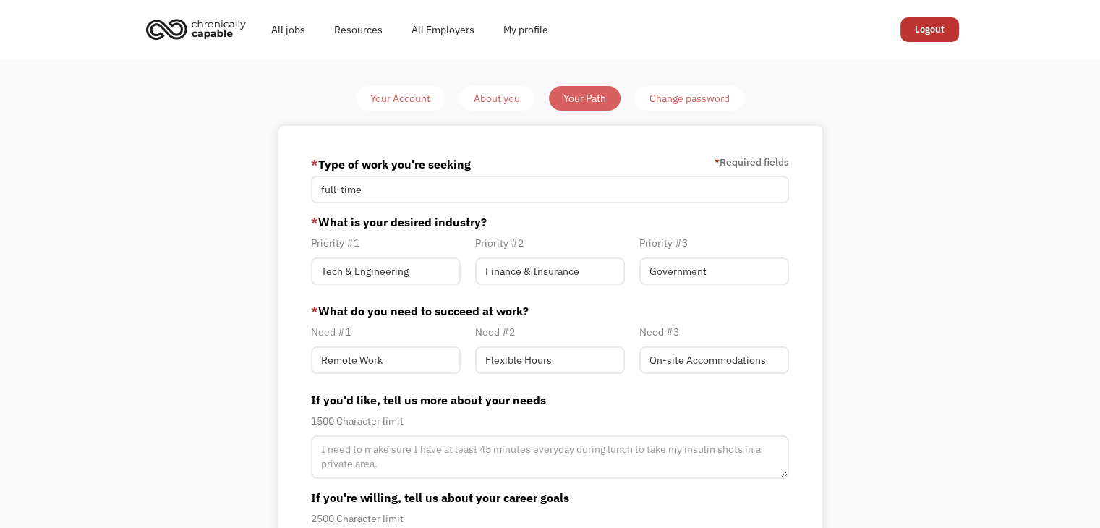
click at [503, 98] on div "About you" at bounding box center [497, 98] width 46 height 17
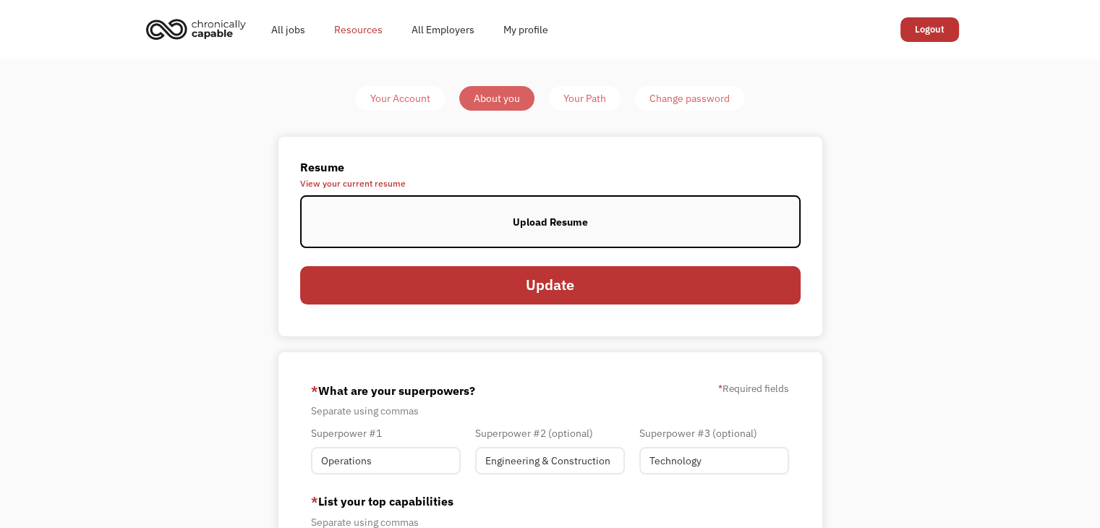
click at [379, 30] on link "Resources" at bounding box center [358, 30] width 77 height 46
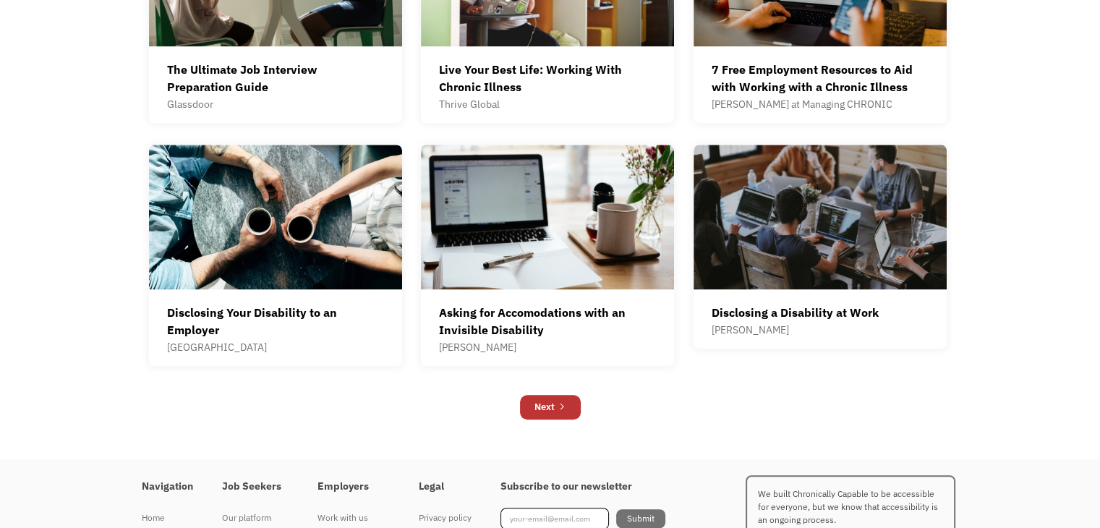
scroll to position [919, 0]
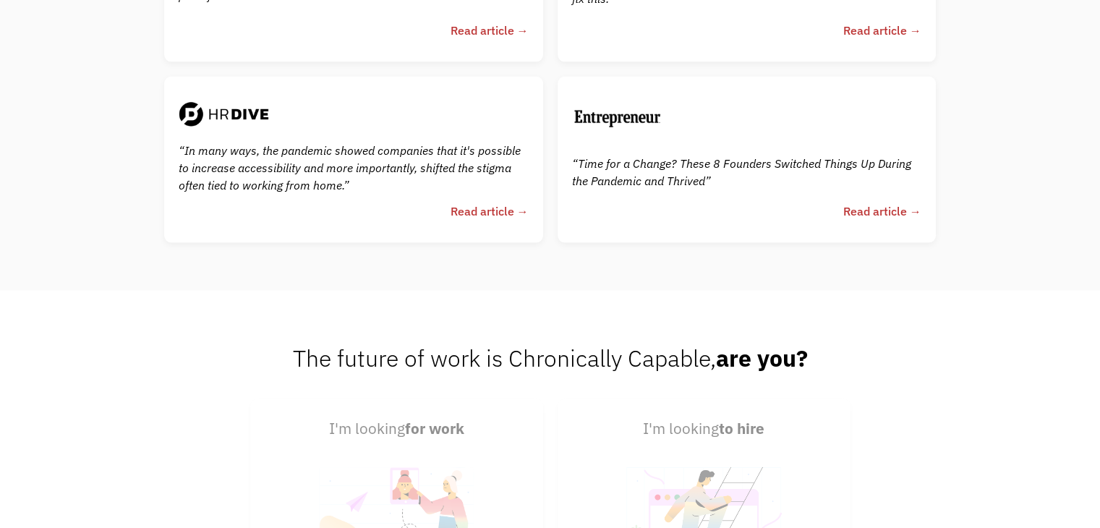
scroll to position [3478, 0]
